Goal: Find specific page/section: Find specific page/section

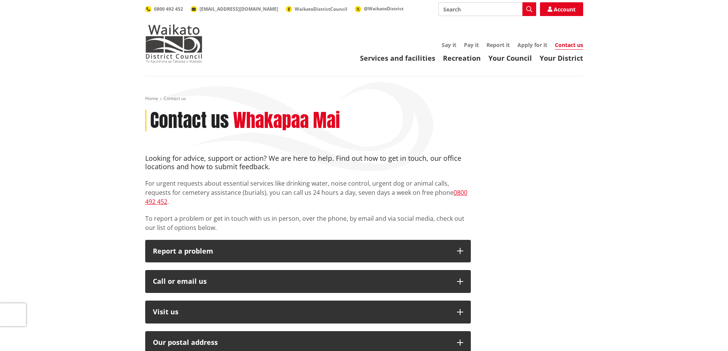
click at [463, 8] on input "Search" at bounding box center [487, 9] width 98 height 14
type input "property search"
click at [526, 8] on icon "button" at bounding box center [529, 9] width 6 height 6
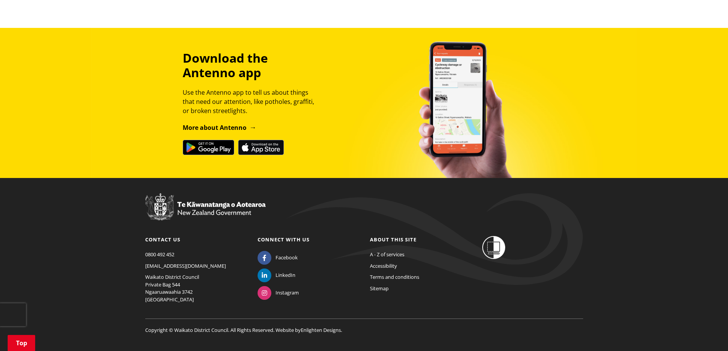
scroll to position [632, 0]
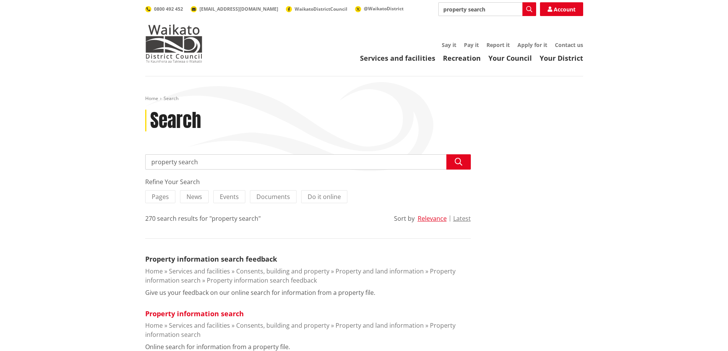
click at [218, 313] on link "Property information search" at bounding box center [194, 313] width 99 height 9
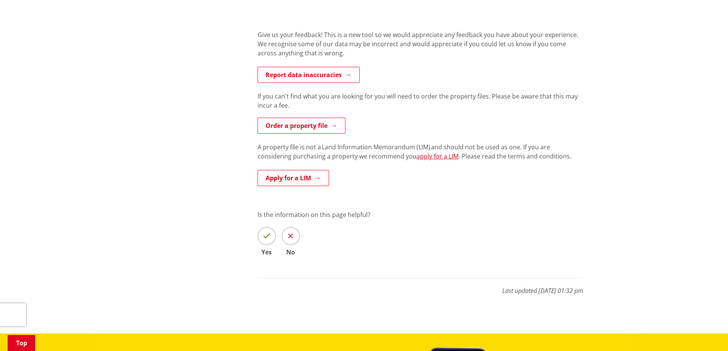
scroll to position [153, 0]
